Goal: Transaction & Acquisition: Purchase product/service

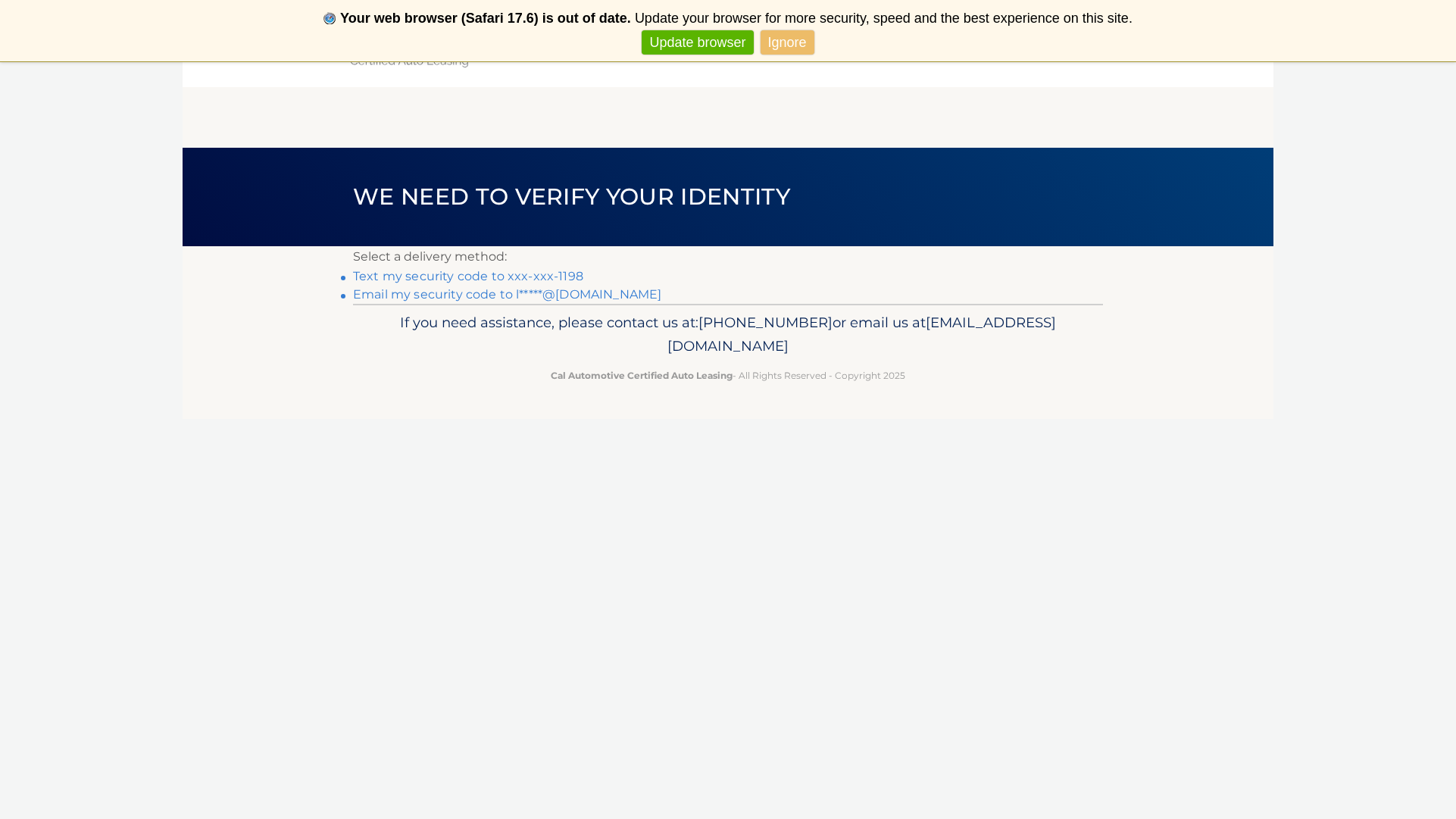
click at [515, 273] on link "Text my security code to xxx-xxx-1198" at bounding box center [468, 276] width 230 height 15
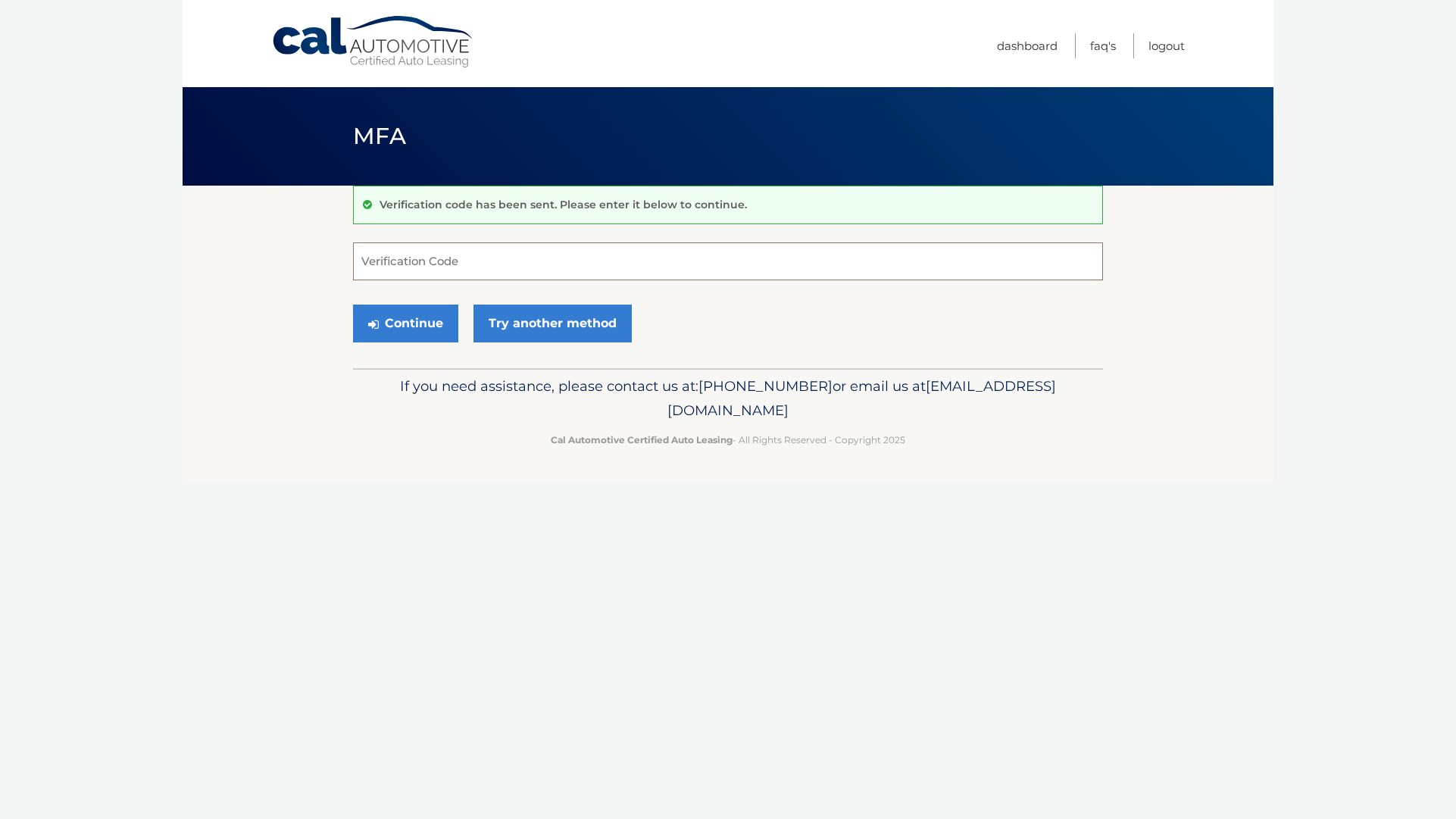
click at [496, 260] on input "Verification Code" at bounding box center [728, 261] width 750 height 38
type input "457145"
click at [413, 320] on button "Continue" at bounding box center [406, 323] width 105 height 38
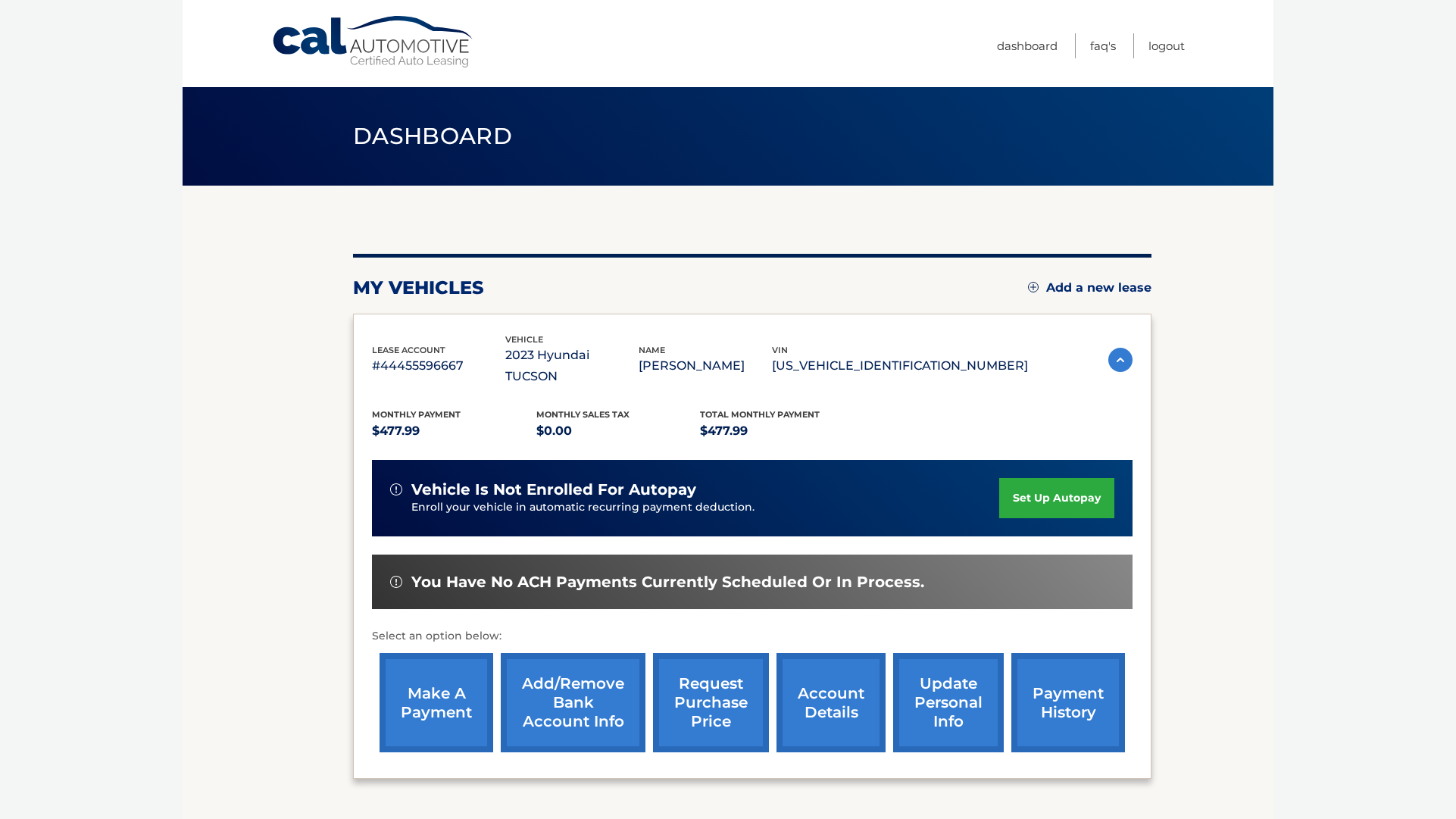
click at [459, 676] on link "make a payment" at bounding box center [436, 703] width 114 height 99
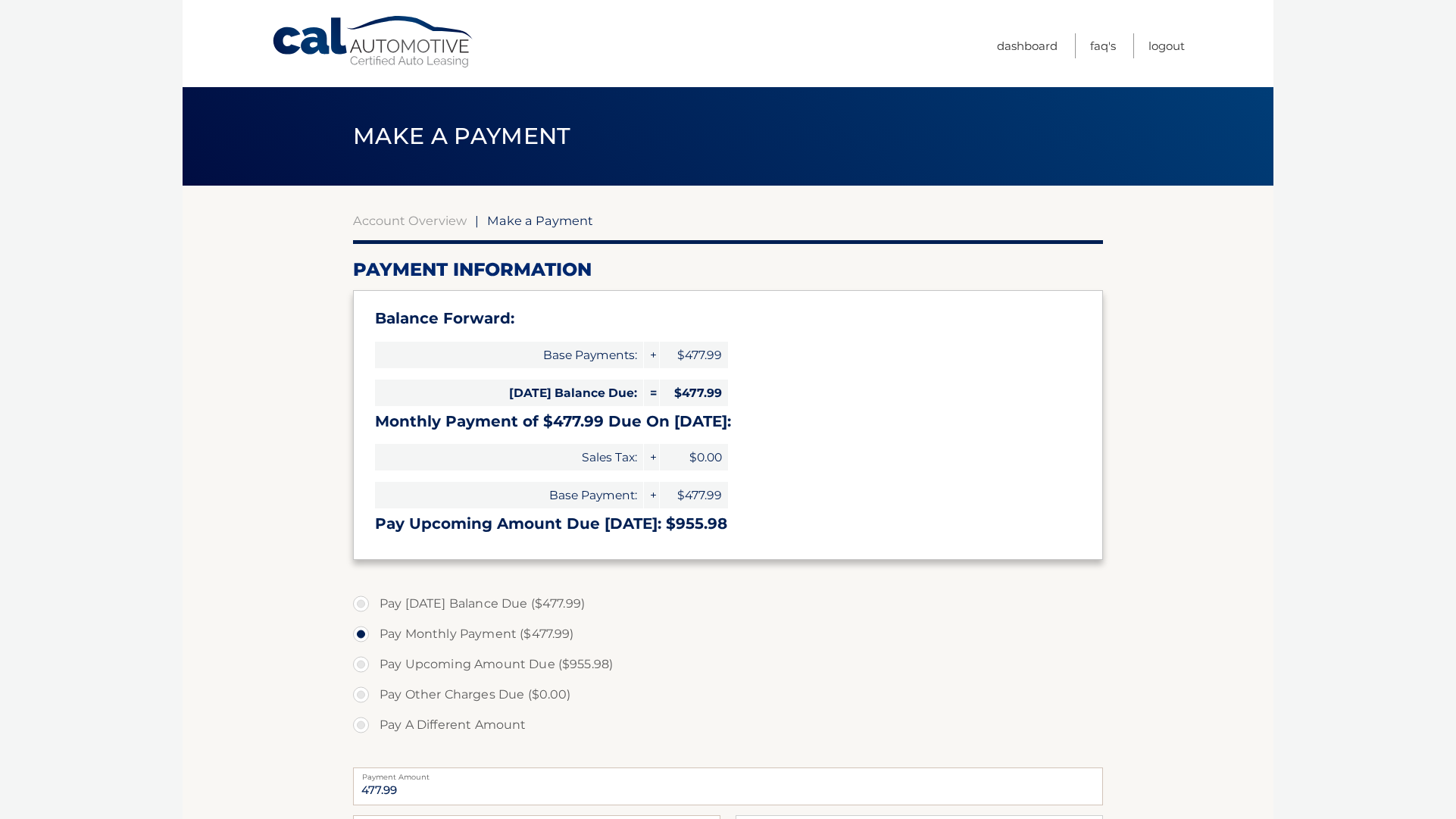
select select "OTJmNjMyODEtOThiNS00YWY4LThmYTAtNzlmNjJmOTgwZGYy"
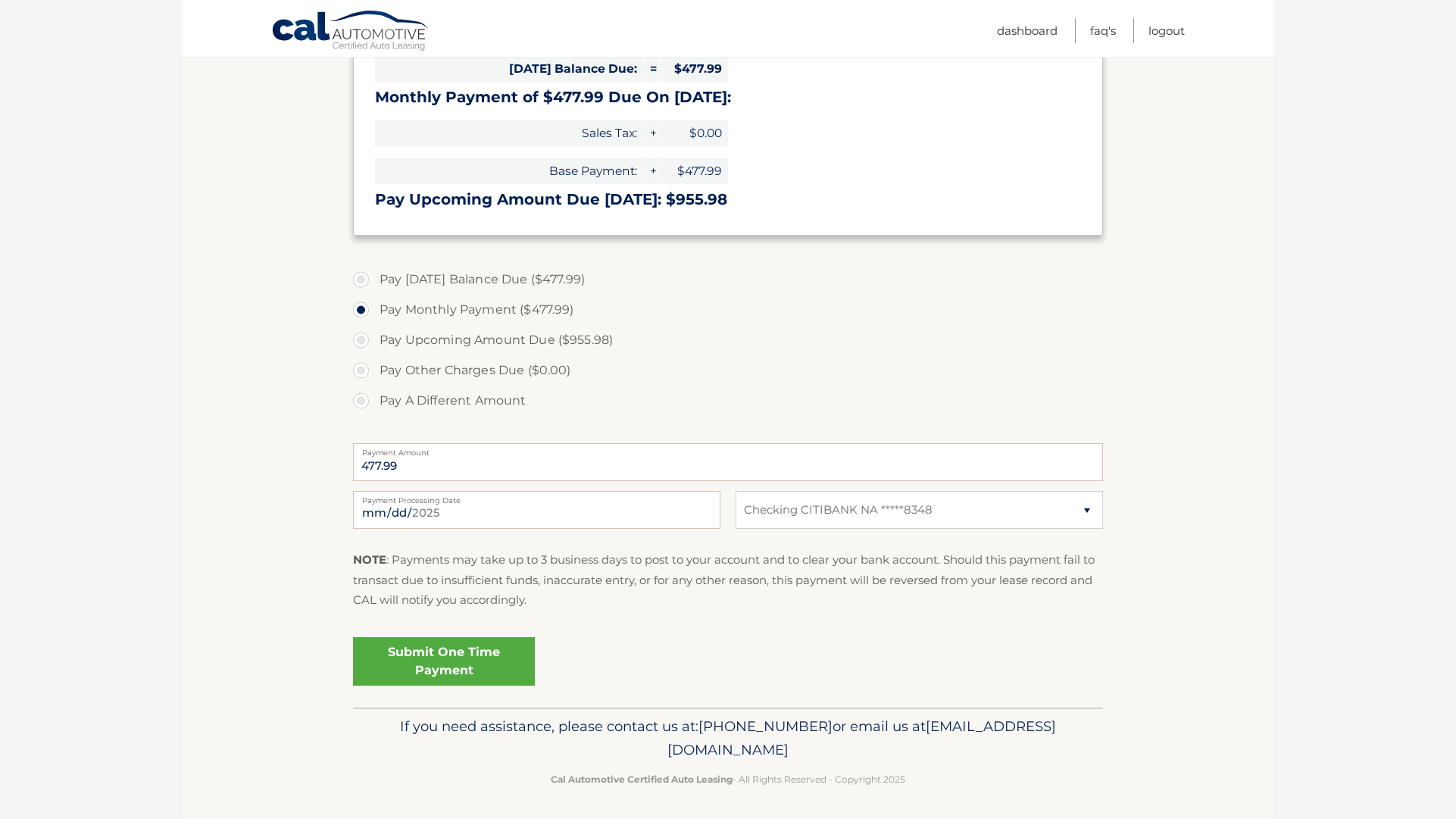
scroll to position [323, 0]
click at [461, 657] on link "Submit One Time Payment" at bounding box center [444, 662] width 182 height 49
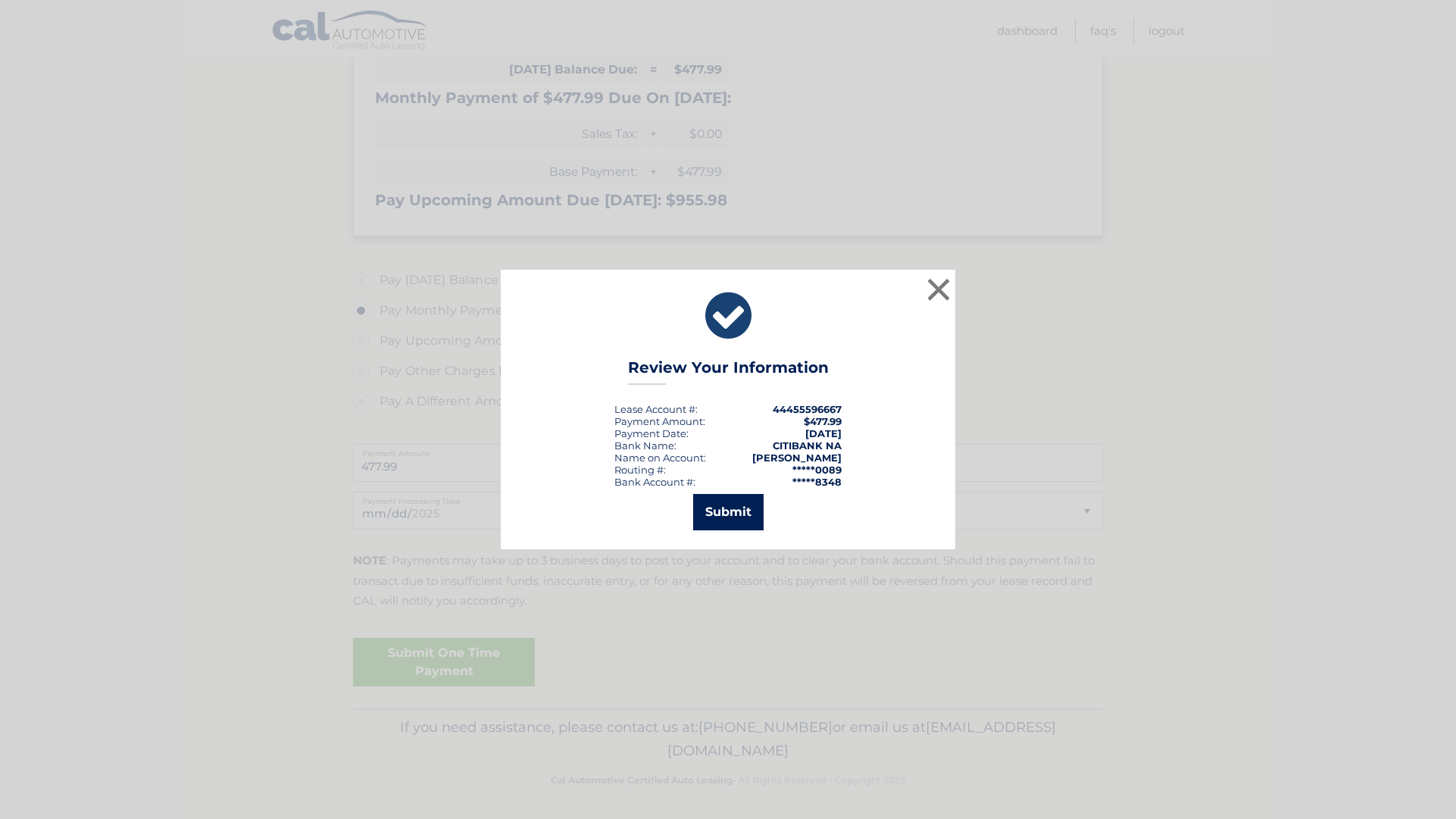
click at [729, 513] on button "Submit" at bounding box center [728, 511] width 71 height 36
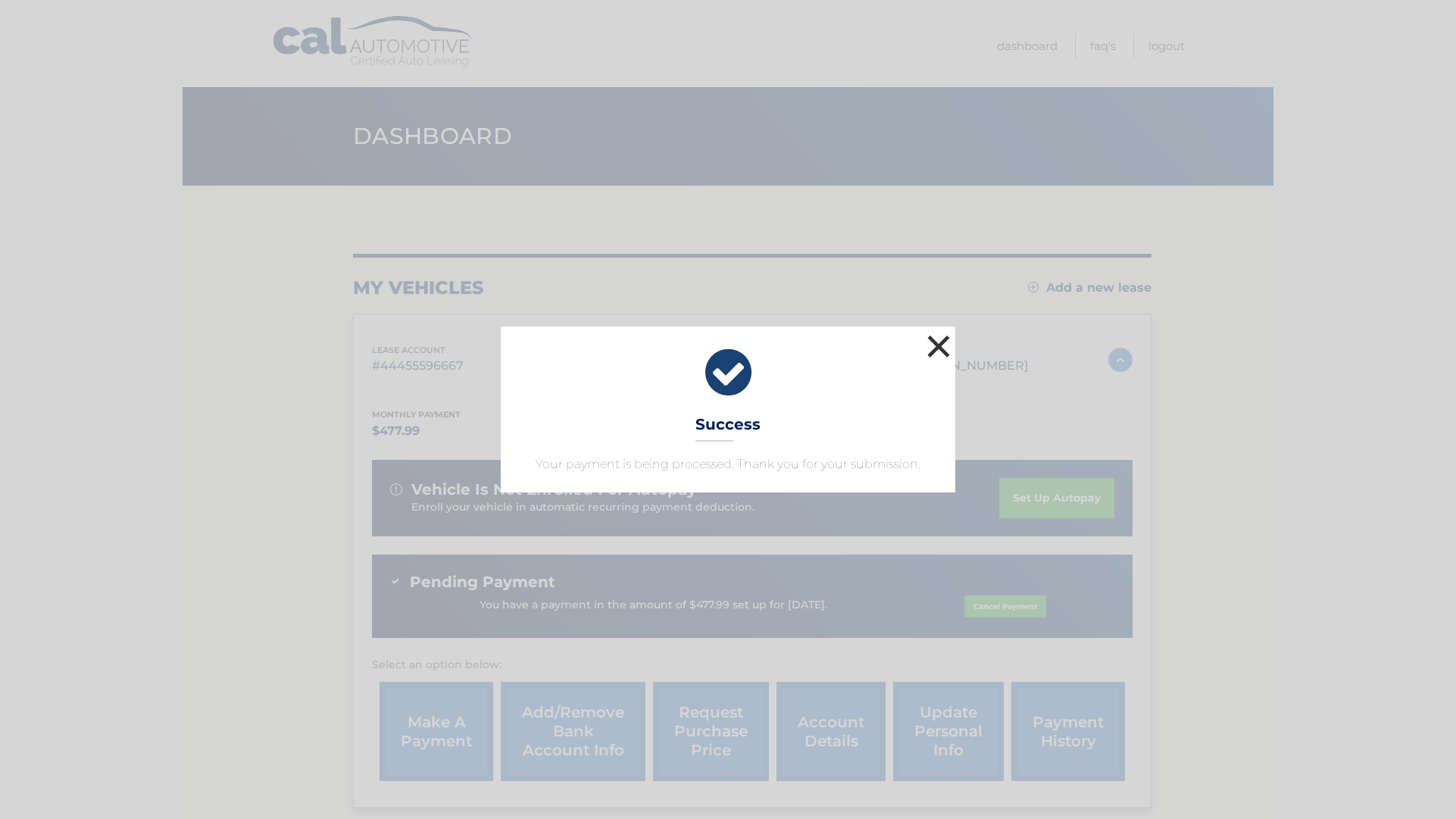
click at [940, 346] on button "×" at bounding box center [938, 345] width 30 height 30
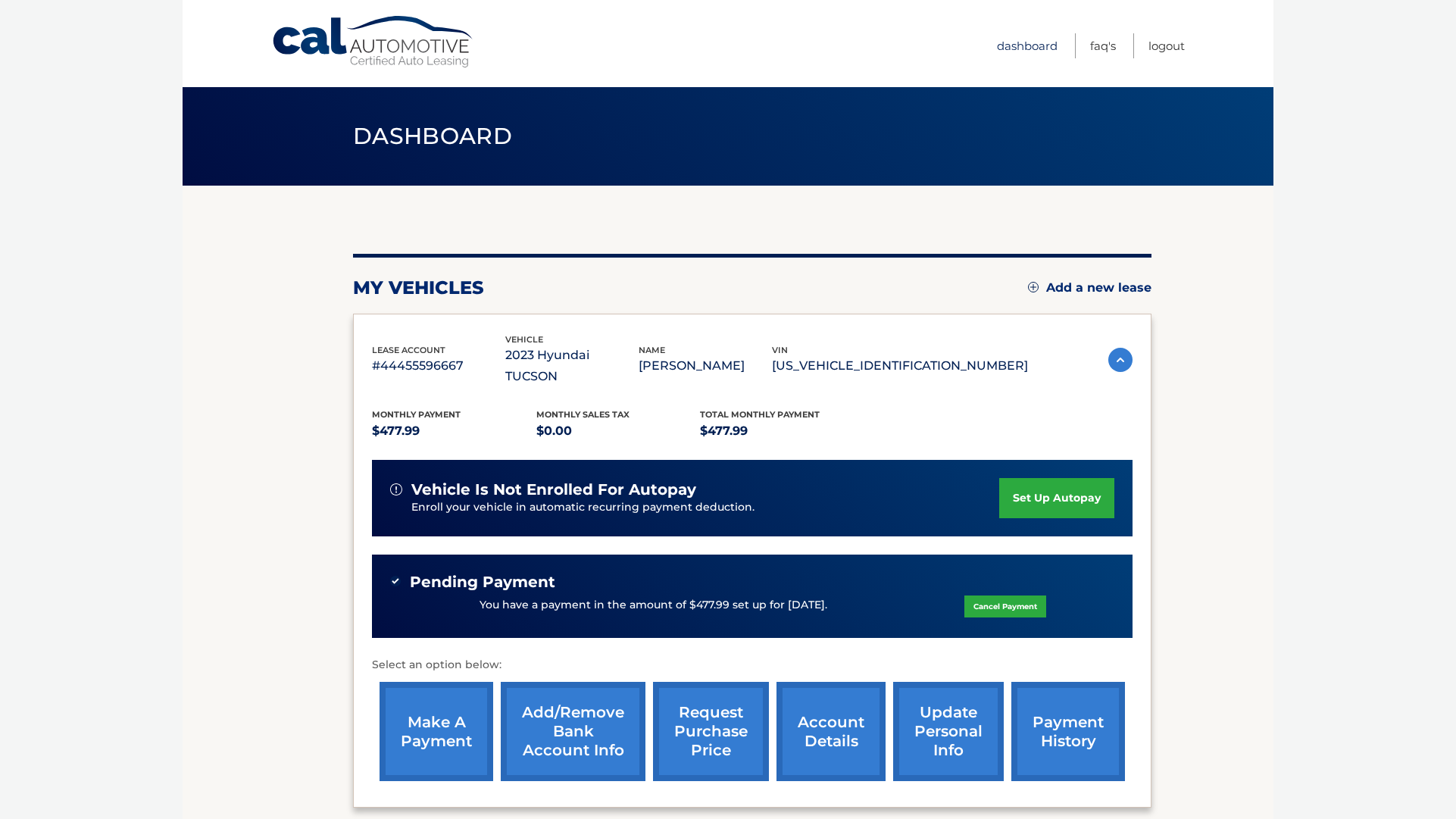
click at [1018, 46] on link "Dashboard" at bounding box center [1027, 46] width 60 height 25
click at [1169, 48] on link "Logout" at bounding box center [1166, 46] width 36 height 25
